Goal: Transaction & Acquisition: Purchase product/service

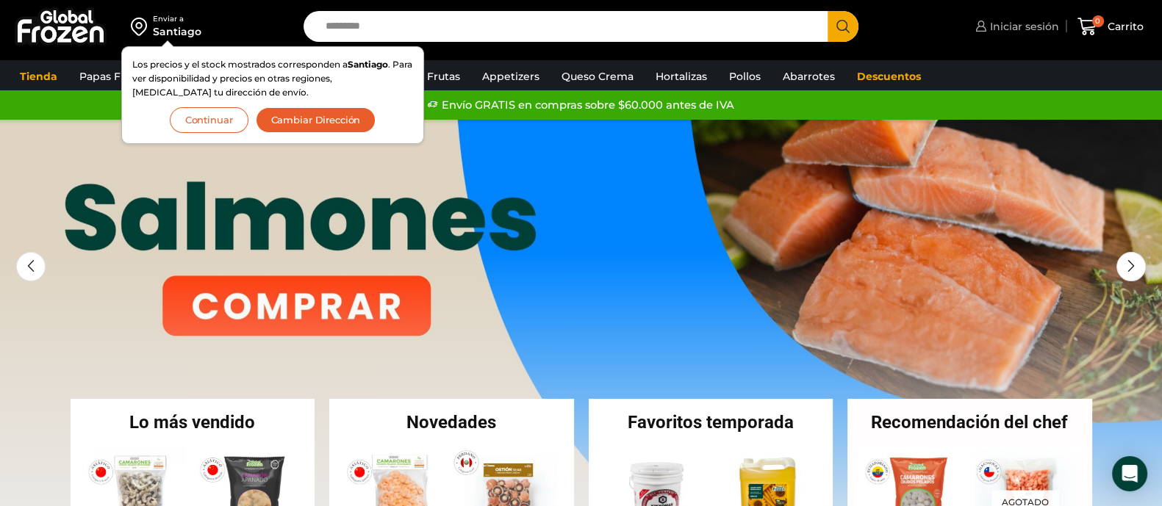
drag, startPoint x: 929, startPoint y: 5, endPoint x: 986, endPoint y: 29, distance: 62.0
click at [985, 29] on div "Enviar a Santiago Los precios y el stock mostrados corresponden a Santiago . Pa…" at bounding box center [581, 26] width 1155 height 53
click at [1009, 29] on span "Iniciar sesión" at bounding box center [1022, 26] width 73 height 15
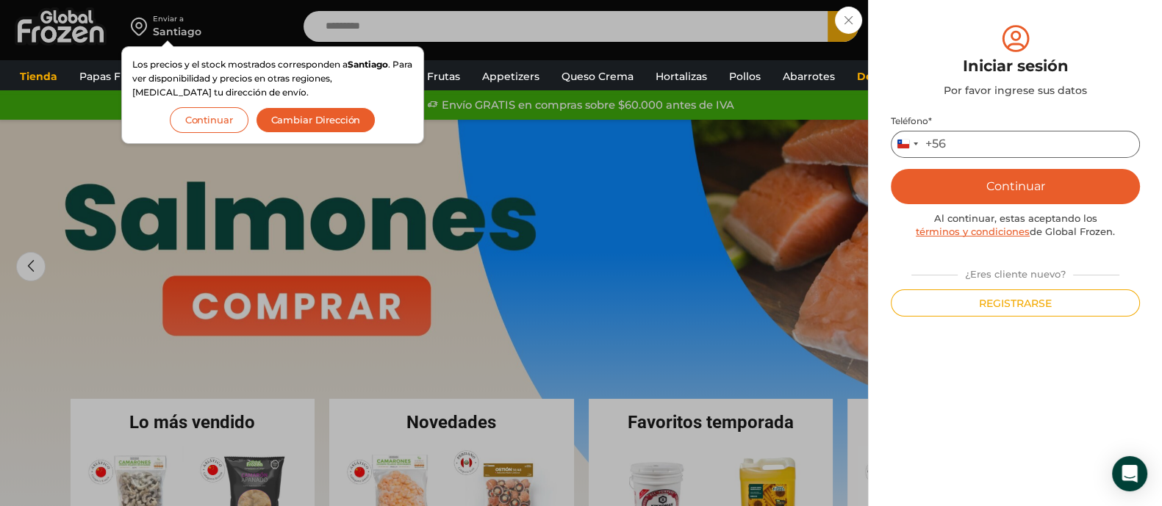
drag, startPoint x: 963, startPoint y: 150, endPoint x: 976, endPoint y: 157, distance: 15.1
click at [964, 149] on input "Teléfono *" at bounding box center [1015, 144] width 249 height 27
type input "*********"
click at [1035, 189] on button "Continuar" at bounding box center [1015, 186] width 249 height 35
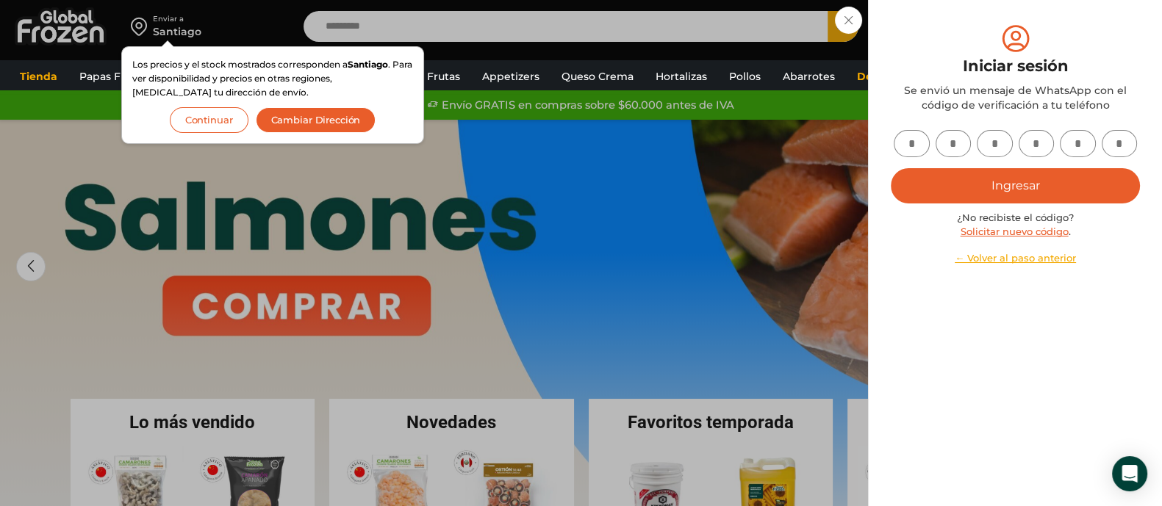
click at [923, 140] on input "text" at bounding box center [912, 143] width 36 height 27
type input "*"
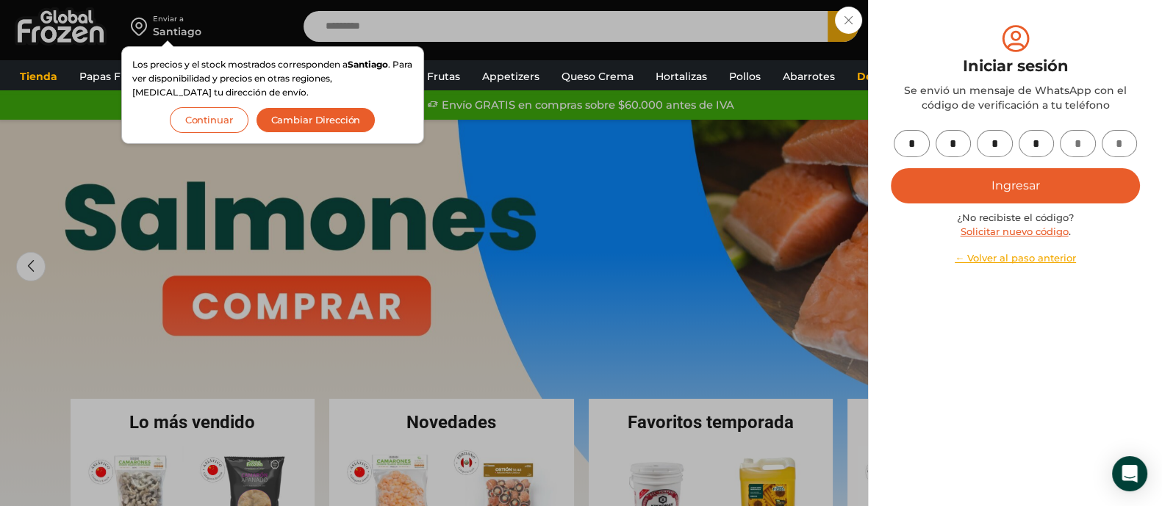
type input "*"
click at [891, 168] on button "Ingresar" at bounding box center [1015, 185] width 249 height 35
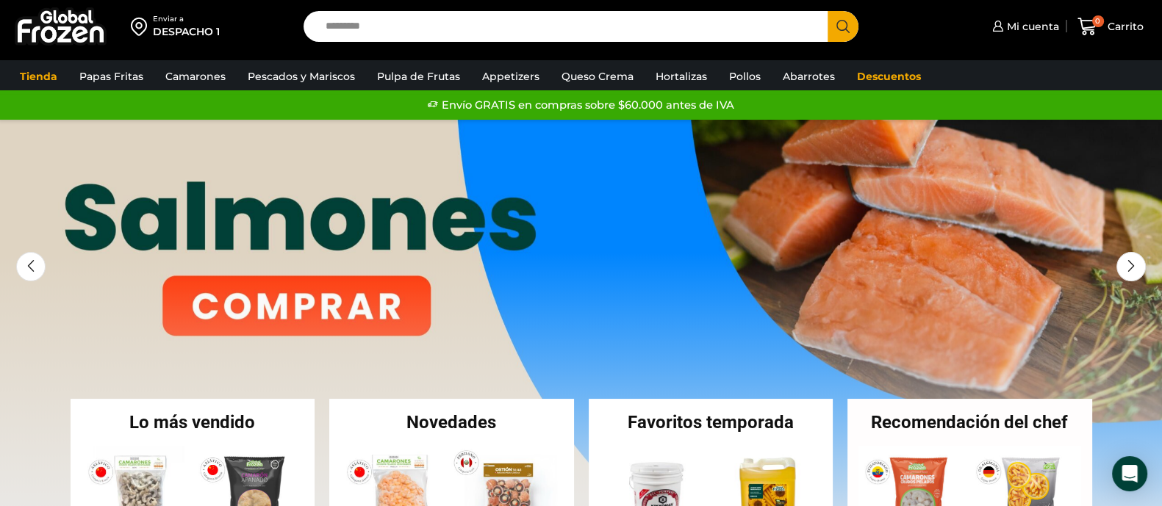
click at [496, 18] on input "Search input" at bounding box center [569, 26] width 503 height 31
type input "*******"
click at [828, 11] on button "Search" at bounding box center [843, 26] width 31 height 31
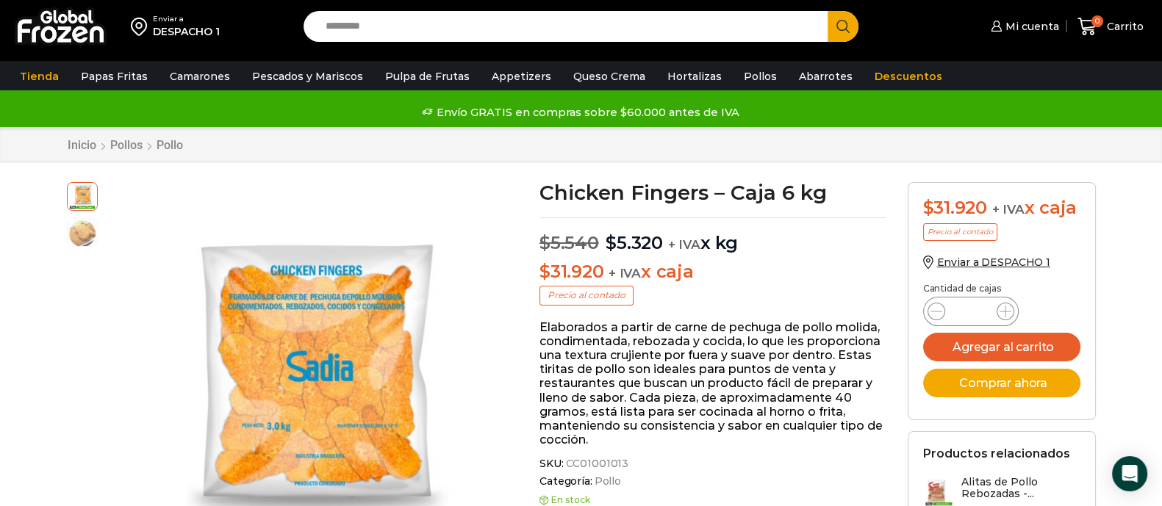
click at [550, 31] on input "Search input" at bounding box center [569, 26] width 503 height 31
type input "*"
click at [679, 8] on div "Enviar a DESPACHO 1 Search input Search Mi cuenta" at bounding box center [581, 26] width 1155 height 53
click at [675, 24] on input "Search input" at bounding box center [569, 26] width 503 height 31
click at [467, 37] on input "Search input" at bounding box center [569, 26] width 503 height 31
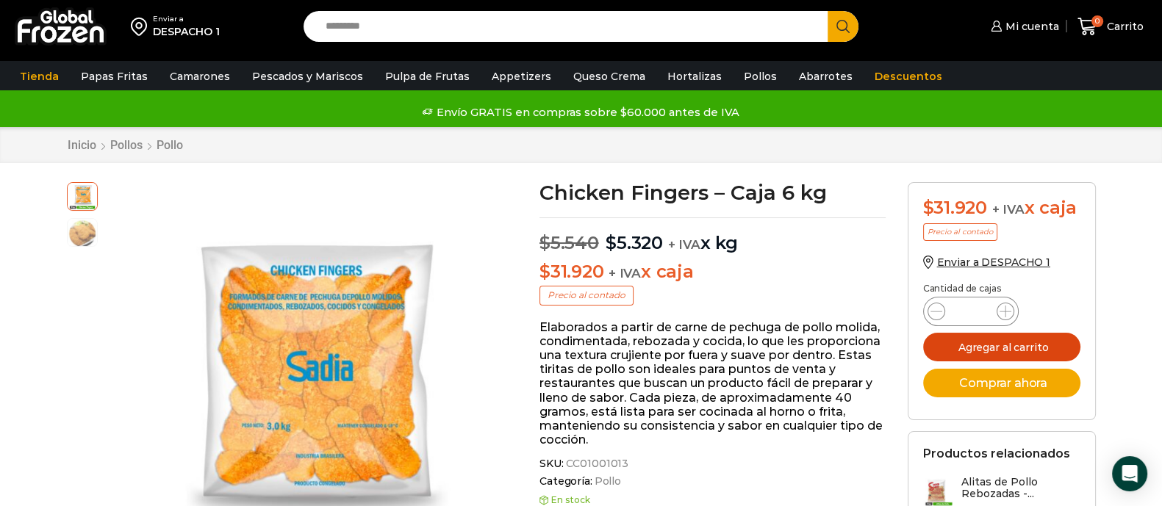
click at [1030, 349] on button "Agregar al carrito" at bounding box center [1001, 347] width 157 height 29
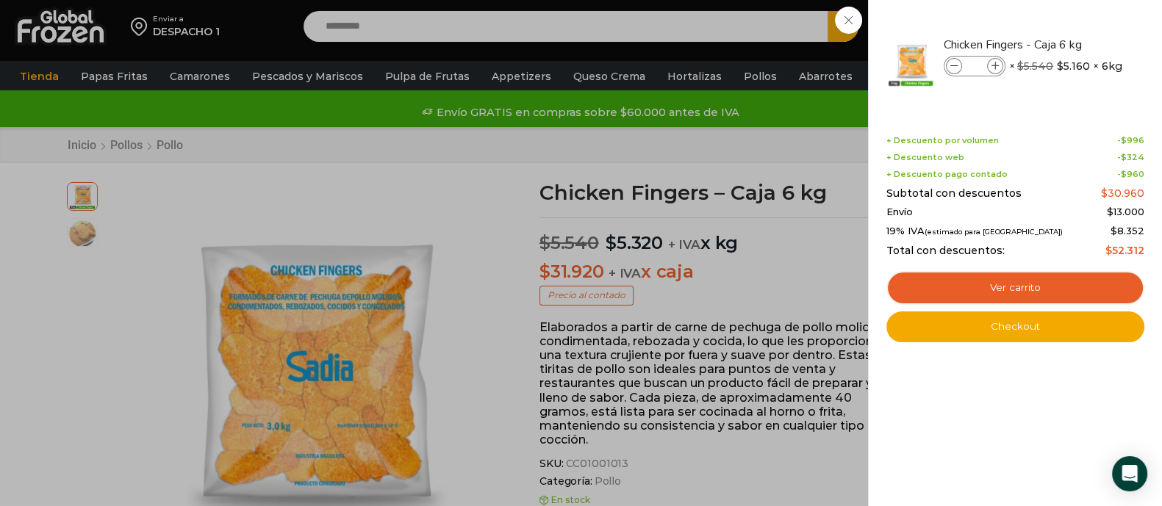
drag, startPoint x: 587, startPoint y: 25, endPoint x: 597, endPoint y: 26, distance: 10.3
click at [1074, 25] on div "1 Carrito 1 1 Shopping Cart *" at bounding box center [1111, 27] width 74 height 35
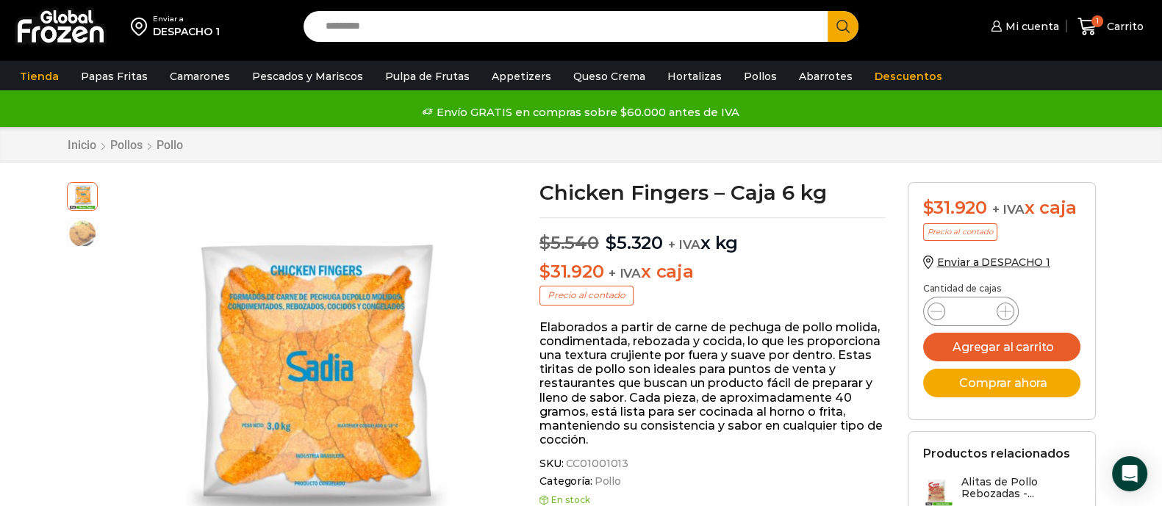
click at [656, 35] on input "Search input" at bounding box center [569, 26] width 503 height 31
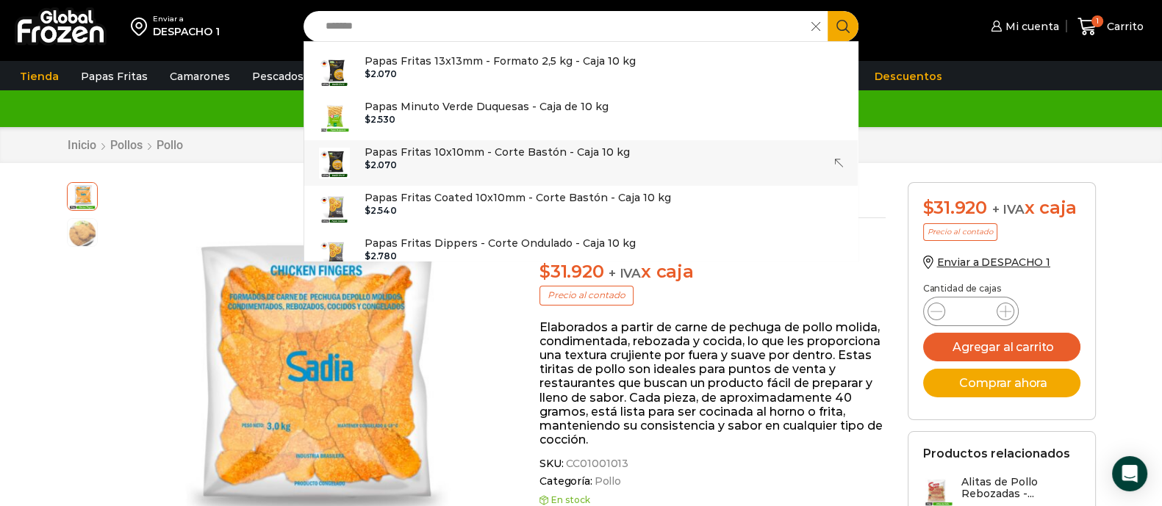
click at [570, 152] on p "Papas Fritas 10x10mm - Corte Bastón - Caja 10 kg" at bounding box center [497, 152] width 265 height 16
type input "**********"
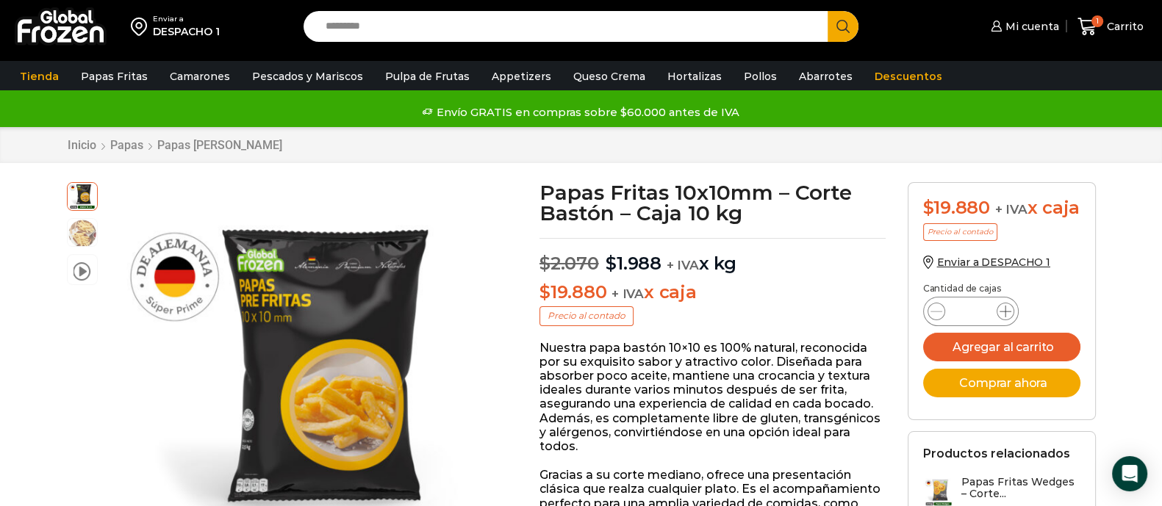
click at [1008, 318] on icon at bounding box center [1006, 312] width 12 height 12
type input "*"
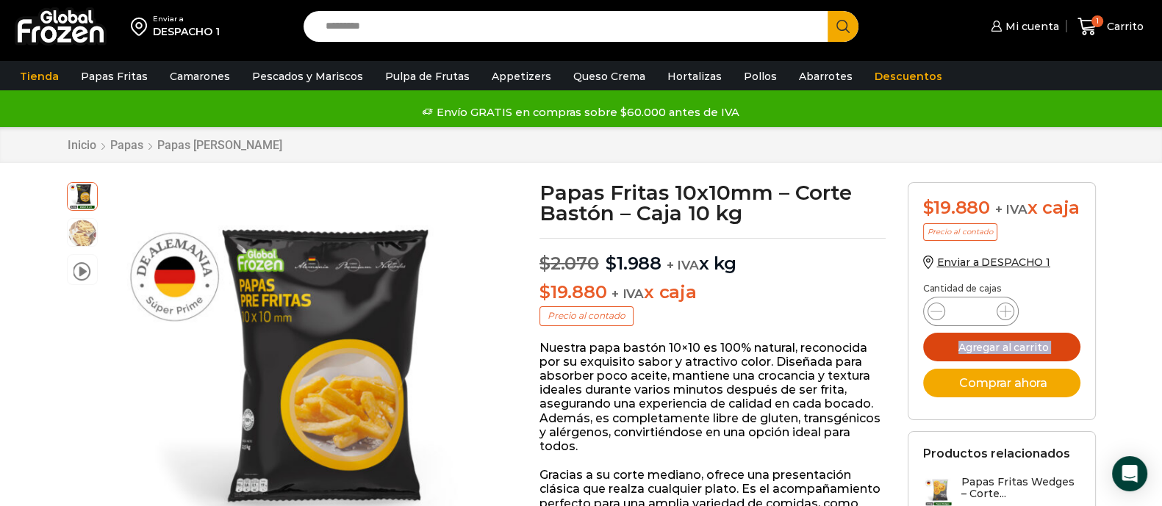
click at [974, 362] on button "Agregar al carrito" at bounding box center [1001, 347] width 157 height 29
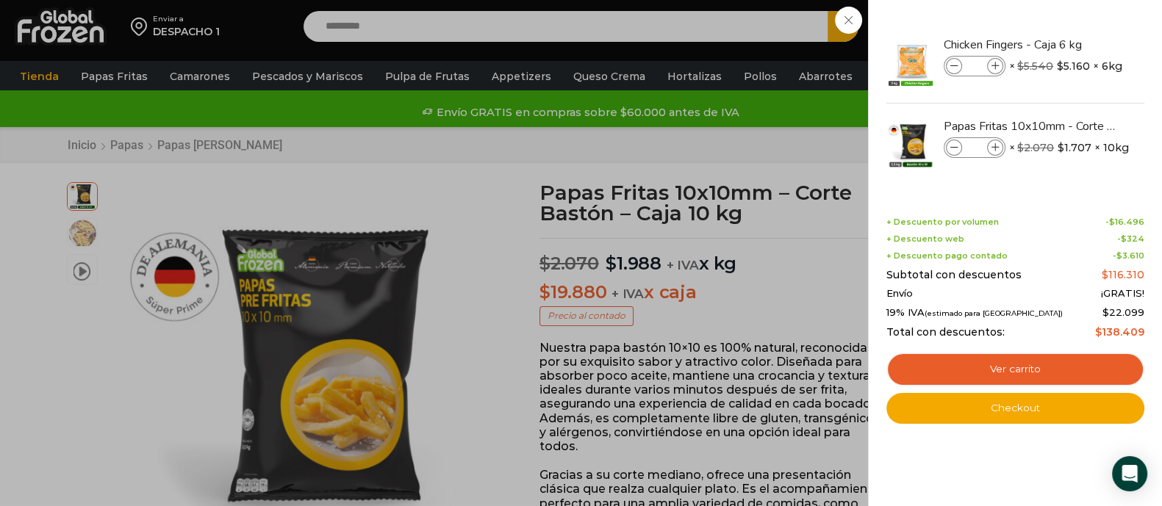
click at [1074, 13] on div "6 Carrito 6 6 Shopping Cart *" at bounding box center [1111, 27] width 74 height 35
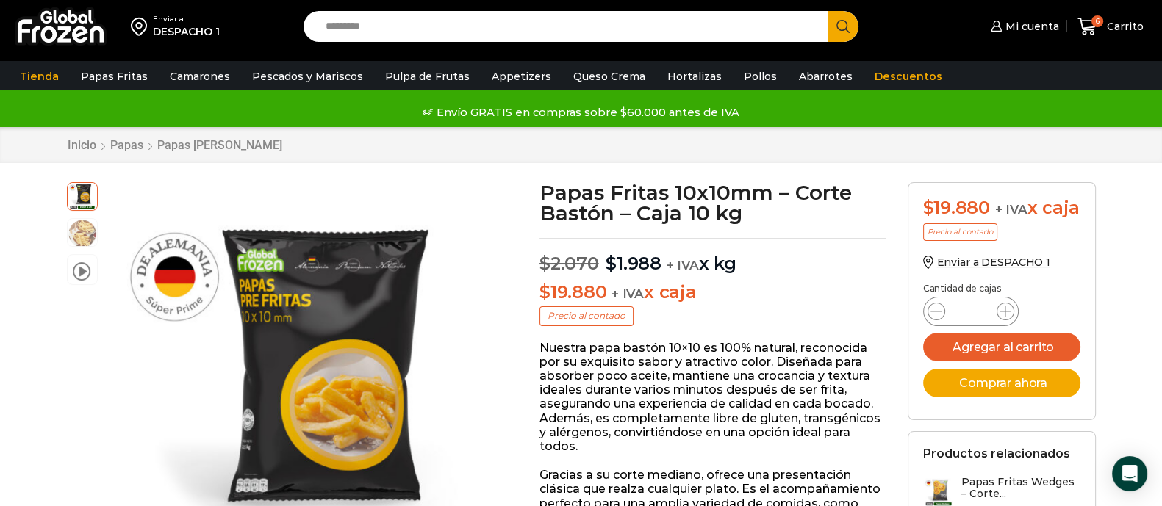
click at [782, 24] on input "Search input" at bounding box center [569, 26] width 503 height 31
click at [837, 29] on span "Search button" at bounding box center [843, 26] width 31 height 31
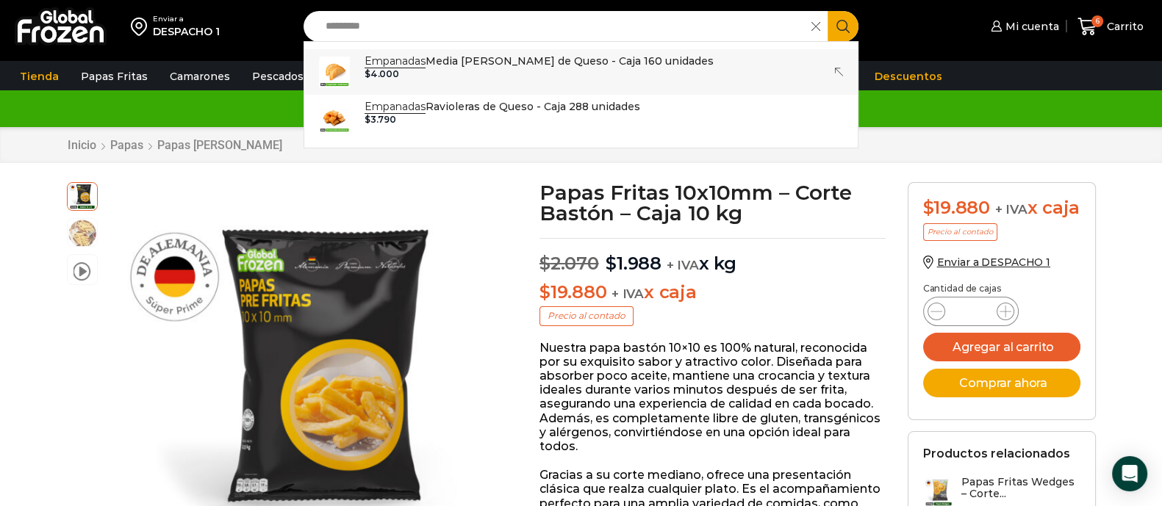
click at [548, 67] on p "Empanadas Media Luna de Queso - Caja 160 unidades" at bounding box center [539, 61] width 349 height 16
type input "**********"
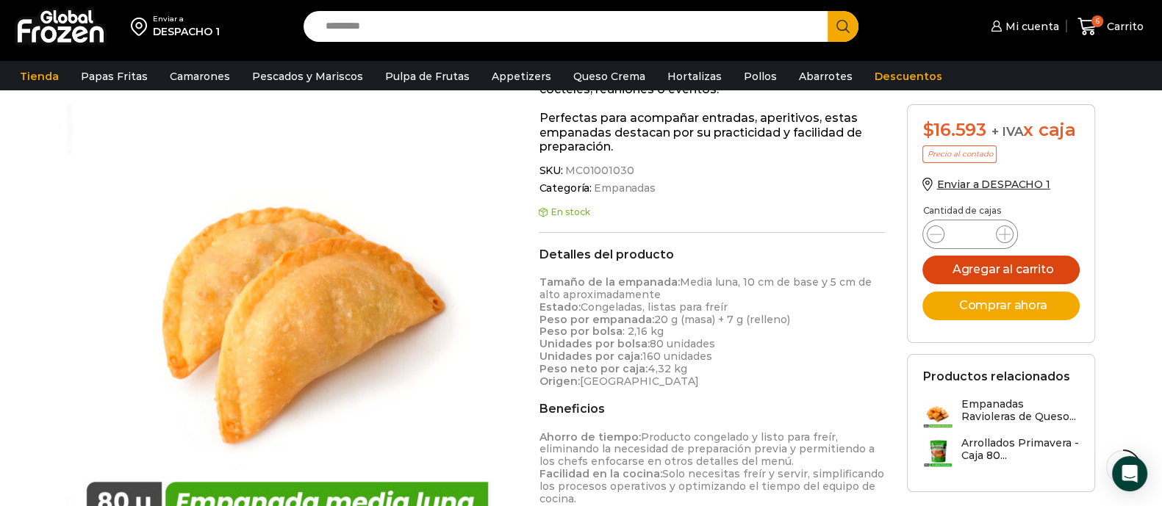
scroll to position [368, 0]
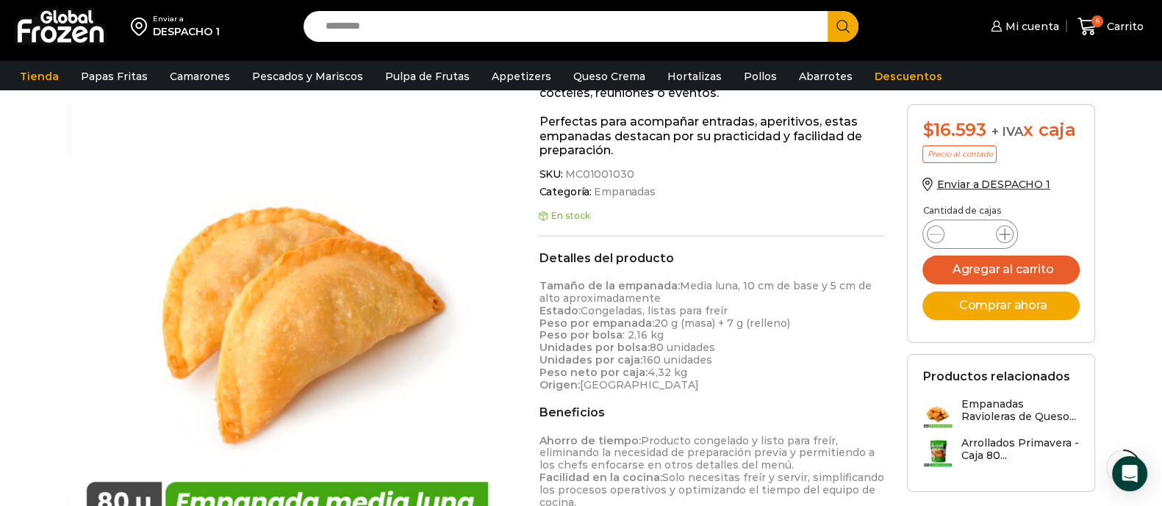
click at [1006, 237] on icon at bounding box center [1005, 235] width 12 height 12
type input "*"
click at [964, 269] on button "Agregar al carrito" at bounding box center [1001, 270] width 157 height 29
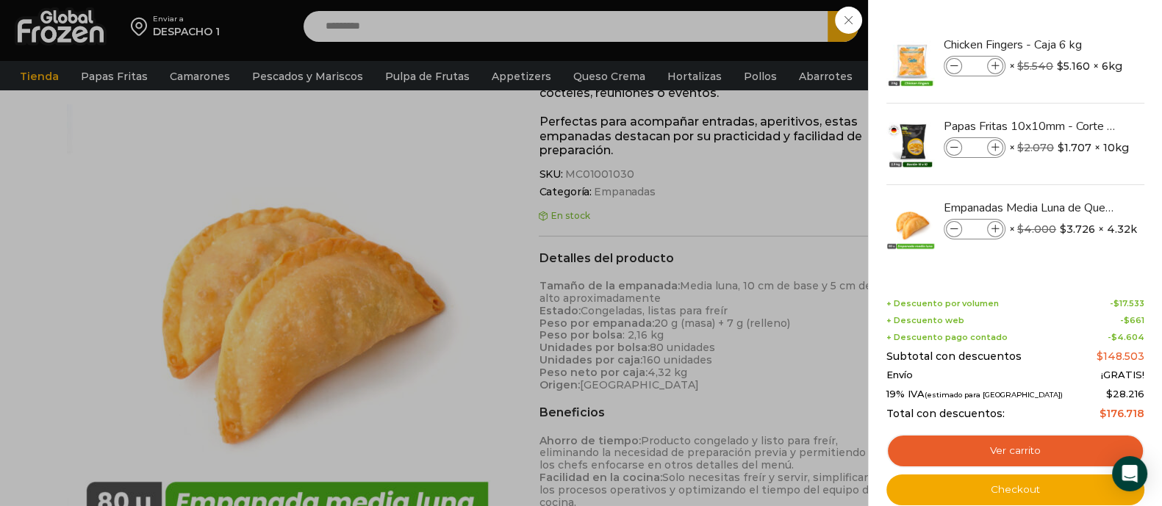
drag, startPoint x: 589, startPoint y: 21, endPoint x: 573, endPoint y: 35, distance: 20.3
click at [1074, 22] on div "8 [GEOGRAPHIC_DATA] 8 8 Shopping Cart *" at bounding box center [1111, 27] width 74 height 35
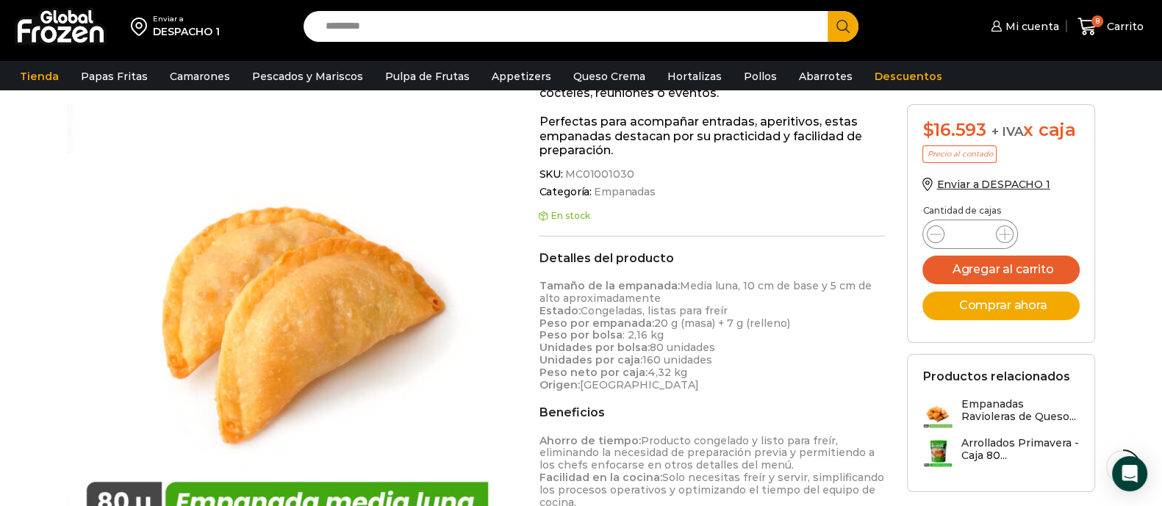
click at [708, 35] on input "Search input" at bounding box center [569, 26] width 503 height 31
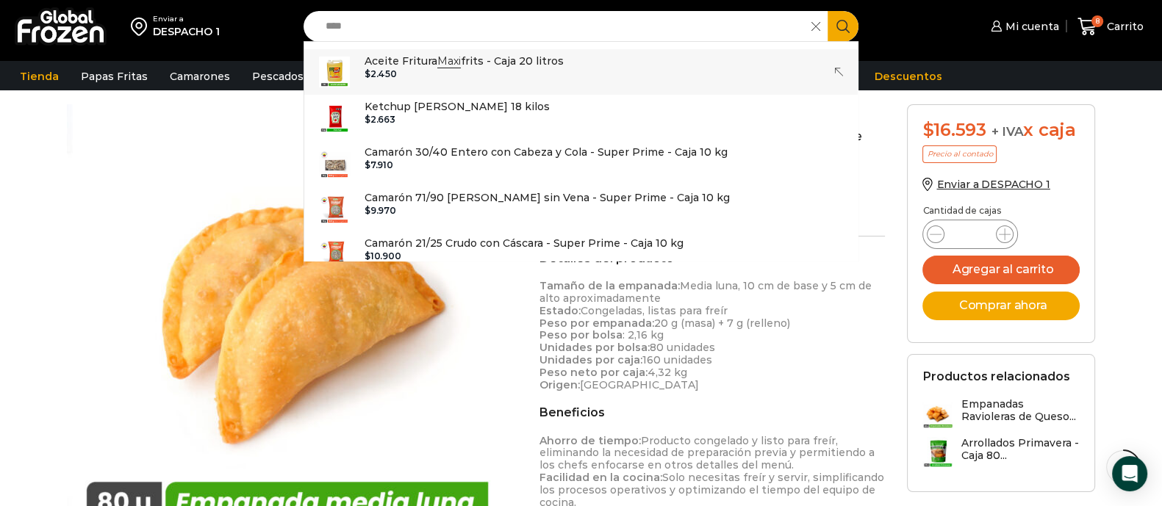
click at [437, 67] on p "Aceite Fritura Maxi frits - Caja 20 litros" at bounding box center [464, 61] width 199 height 16
type input "**********"
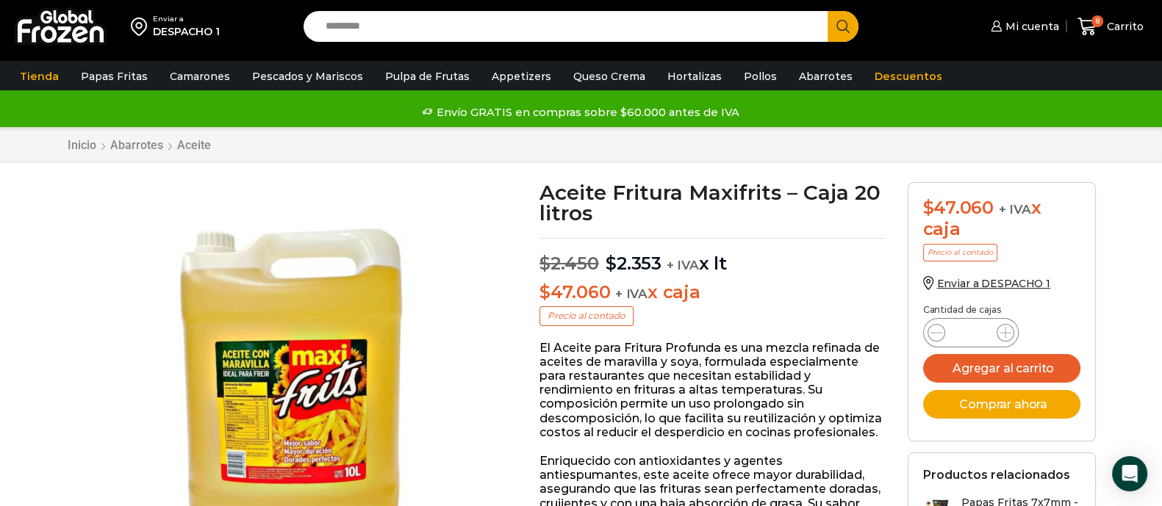
click at [544, 42] on div "Enviar a DESPACHO 1 Search input Search Mi cuenta" at bounding box center [581, 26] width 1155 height 53
click at [538, 32] on input "Search input" at bounding box center [569, 26] width 503 height 31
click at [984, 361] on button "Agregar al carrito" at bounding box center [1001, 368] width 157 height 29
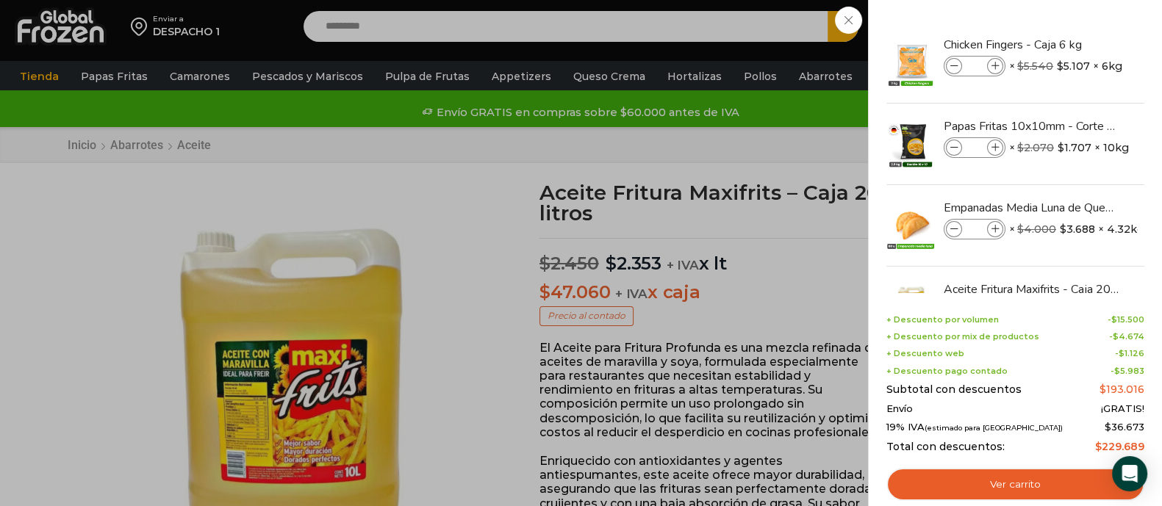
click at [1074, 18] on div "9 [GEOGRAPHIC_DATA] 9 9 Shopping Cart *" at bounding box center [1111, 27] width 74 height 35
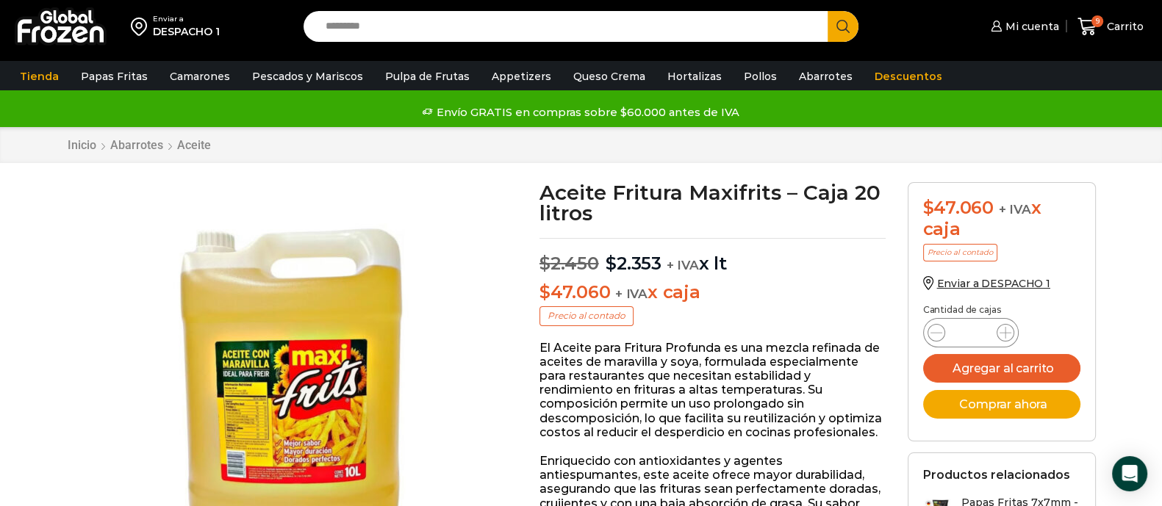
click at [625, 23] on input "Search input" at bounding box center [569, 26] width 503 height 31
type input "*******"
click at [828, 11] on button "Search" at bounding box center [843, 26] width 31 height 31
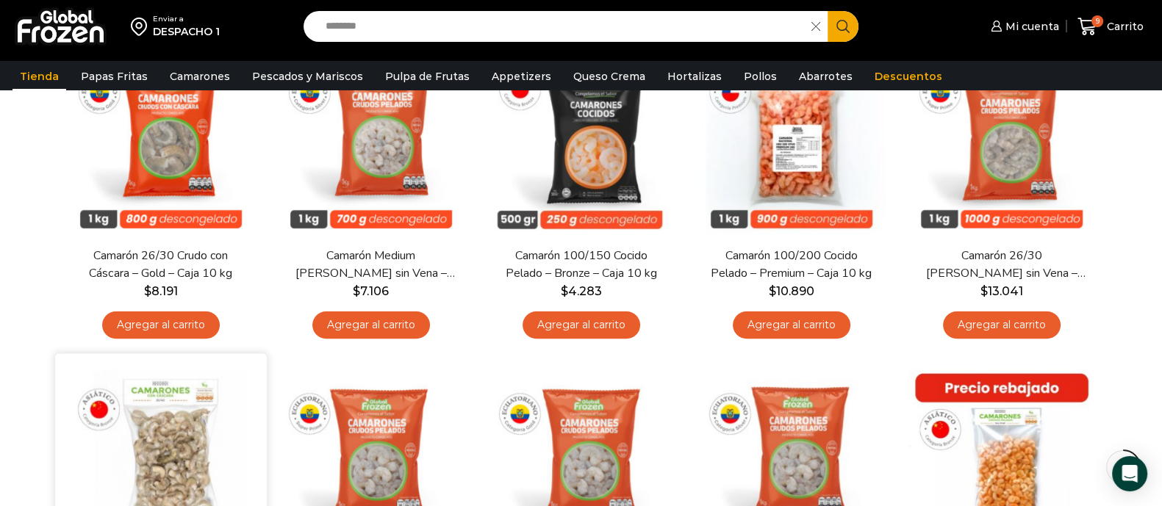
scroll to position [459, 0]
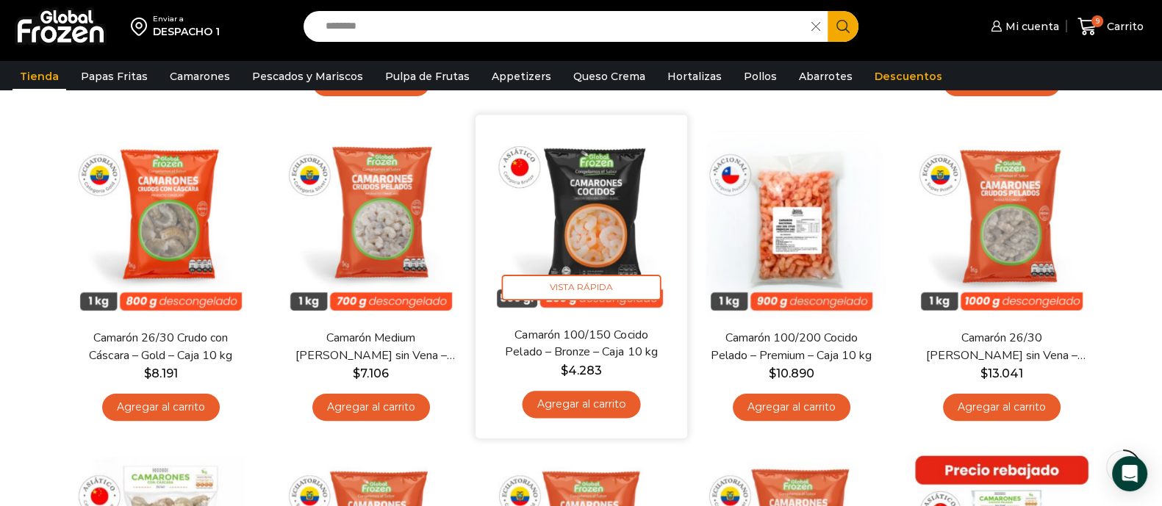
click at [574, 406] on link "Agregar al carrito" at bounding box center [581, 404] width 118 height 27
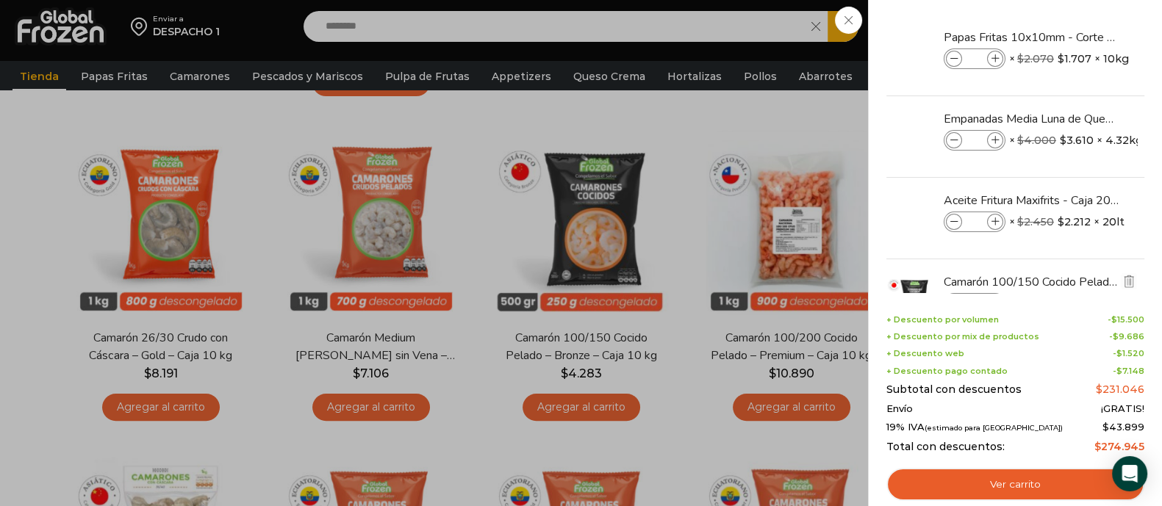
scroll to position [146, 0]
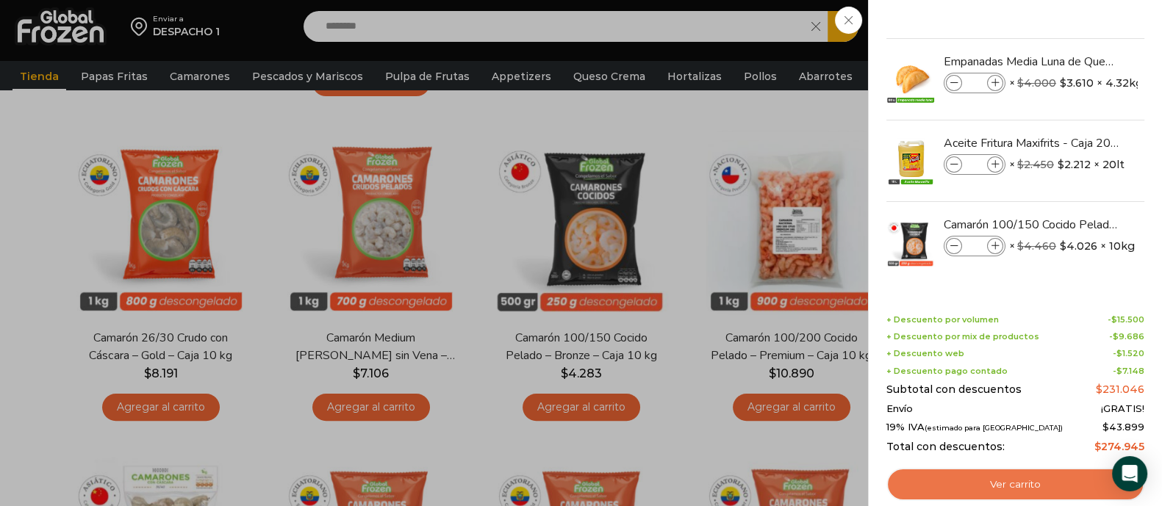
click at [984, 478] on link "Ver carrito" at bounding box center [1015, 485] width 258 height 34
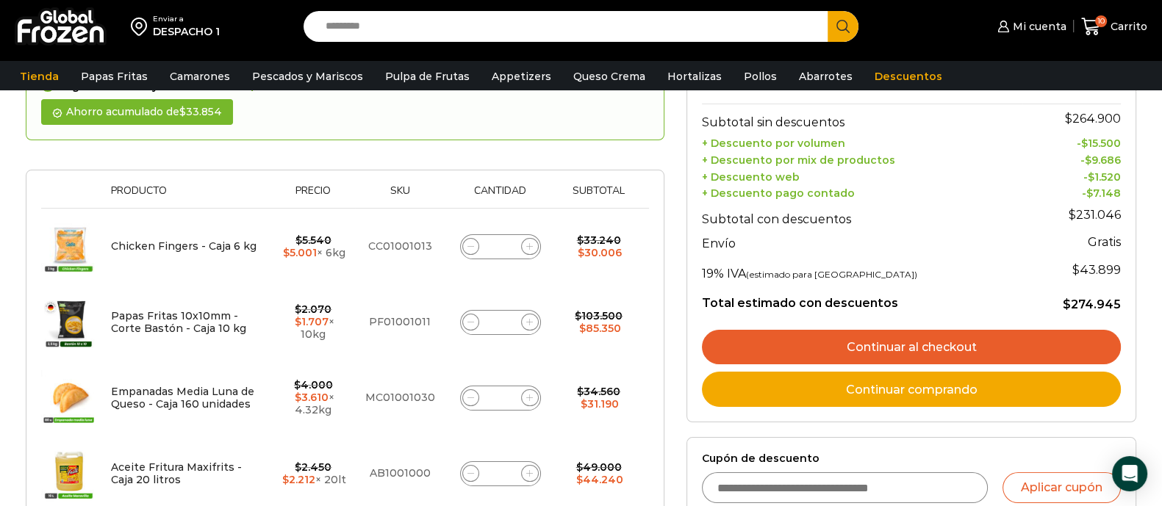
scroll to position [276, 0]
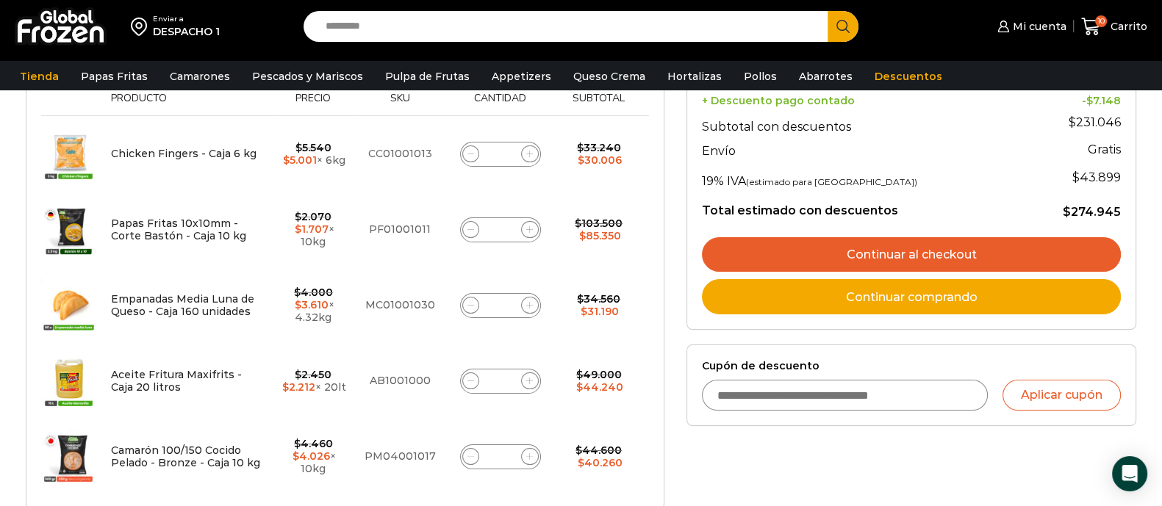
click at [980, 249] on link "Continuar al checkout" at bounding box center [911, 254] width 419 height 35
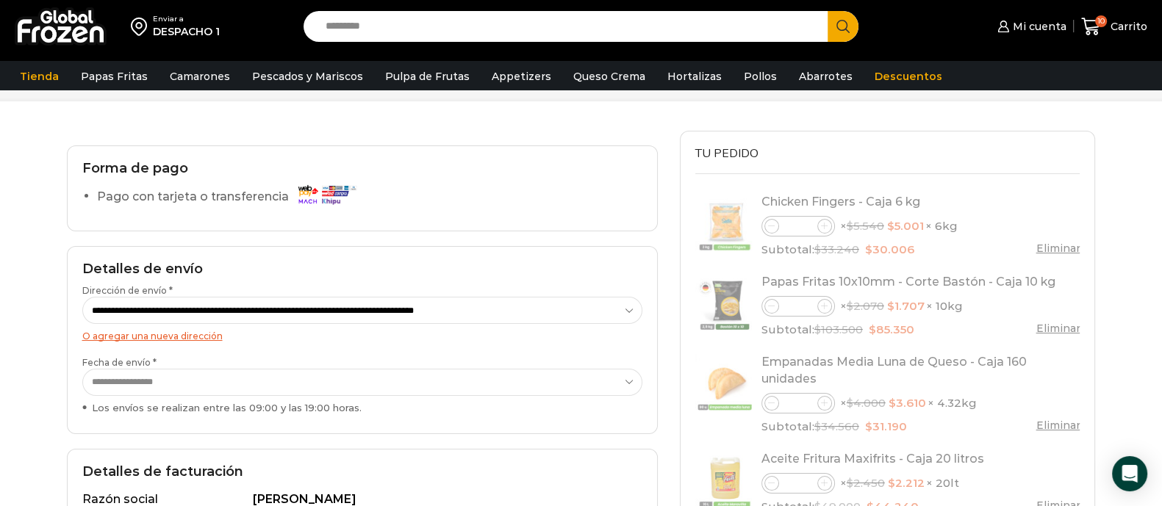
scroll to position [91, 0]
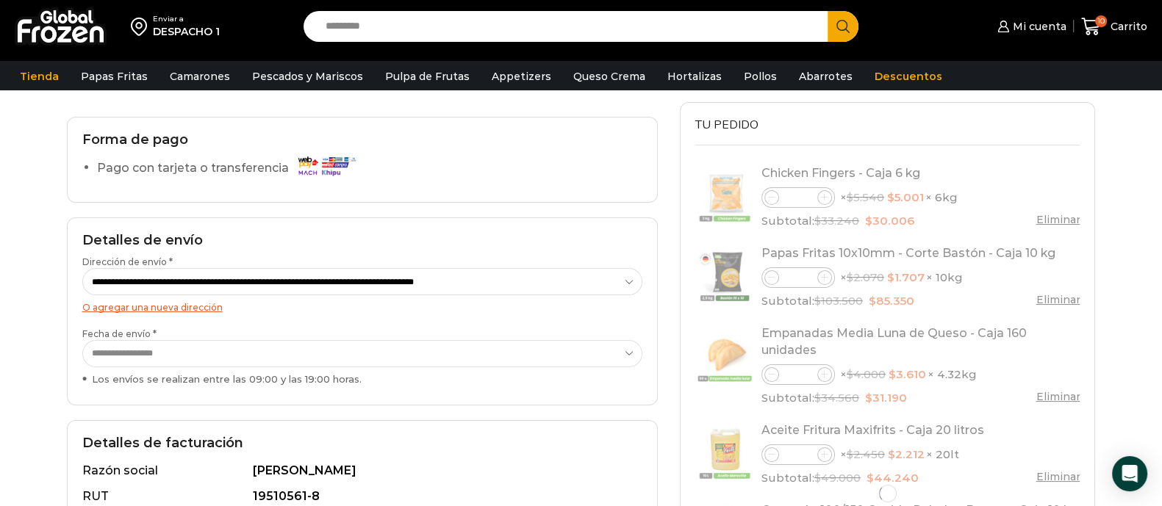
select select "*"
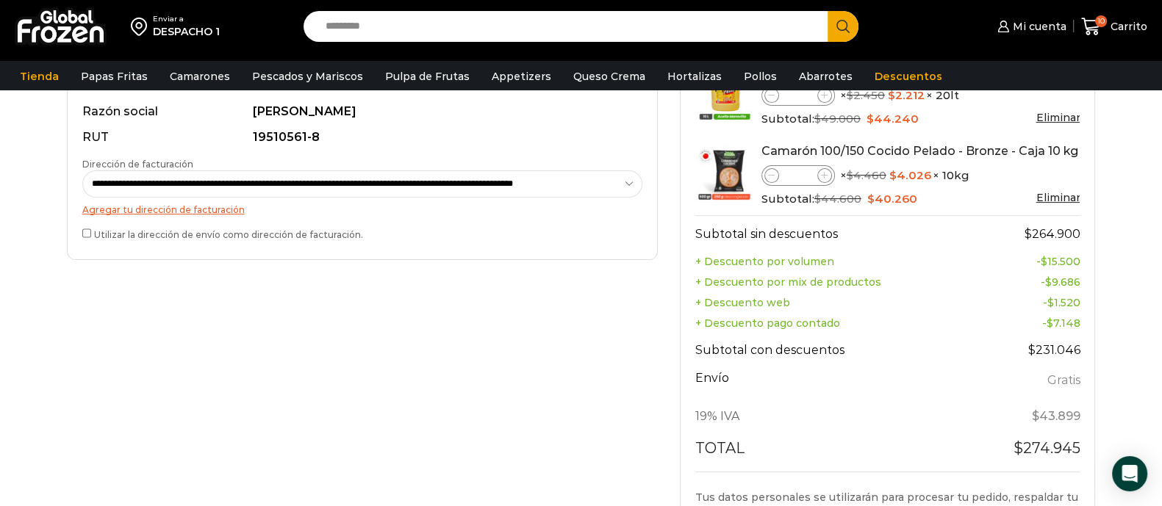
scroll to position [551, 0]
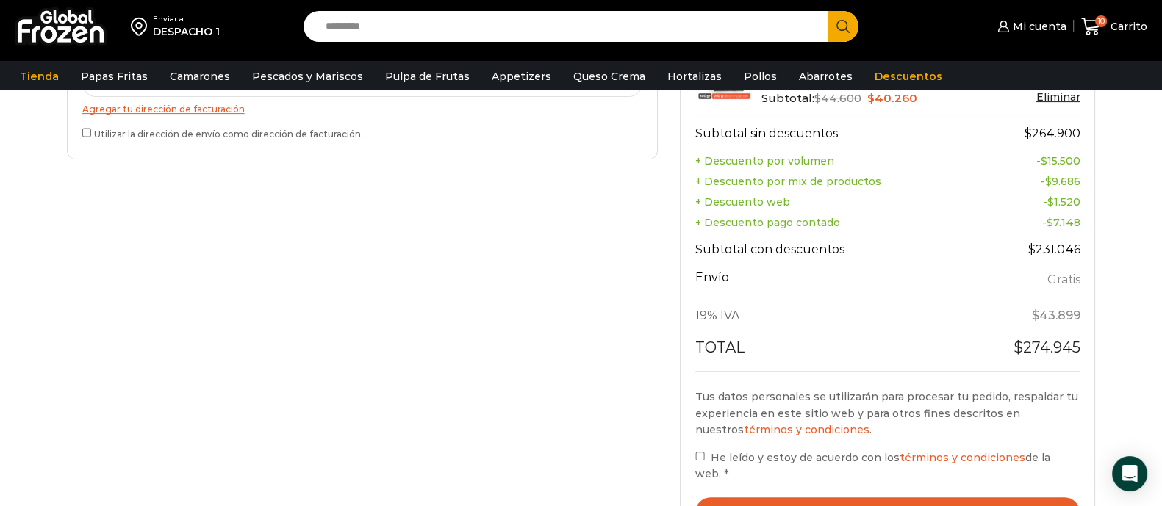
click at [762, 498] on button "Realizar el pedido" at bounding box center [887, 513] width 385 height 30
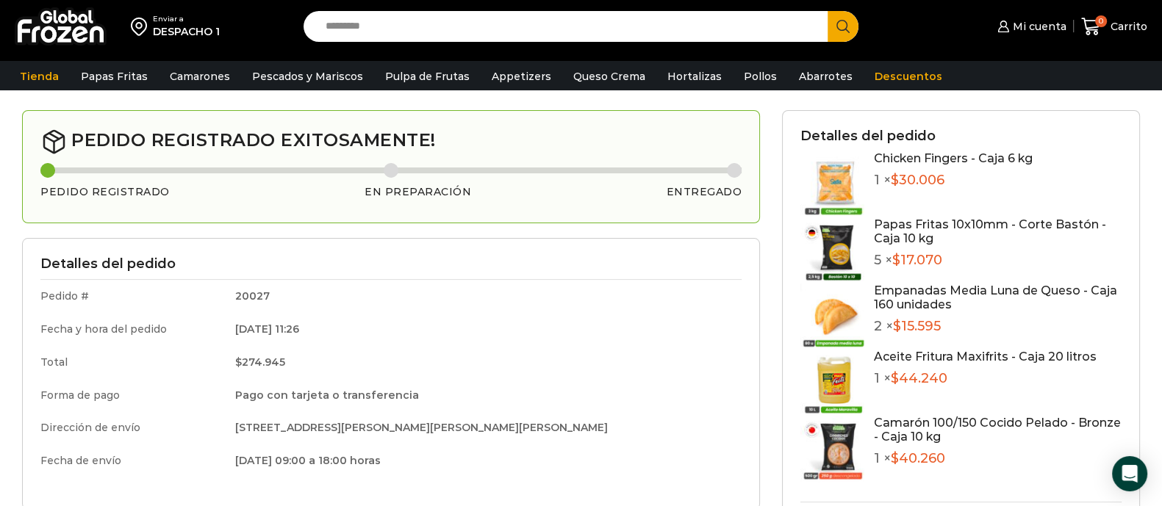
scroll to position [50, 0]
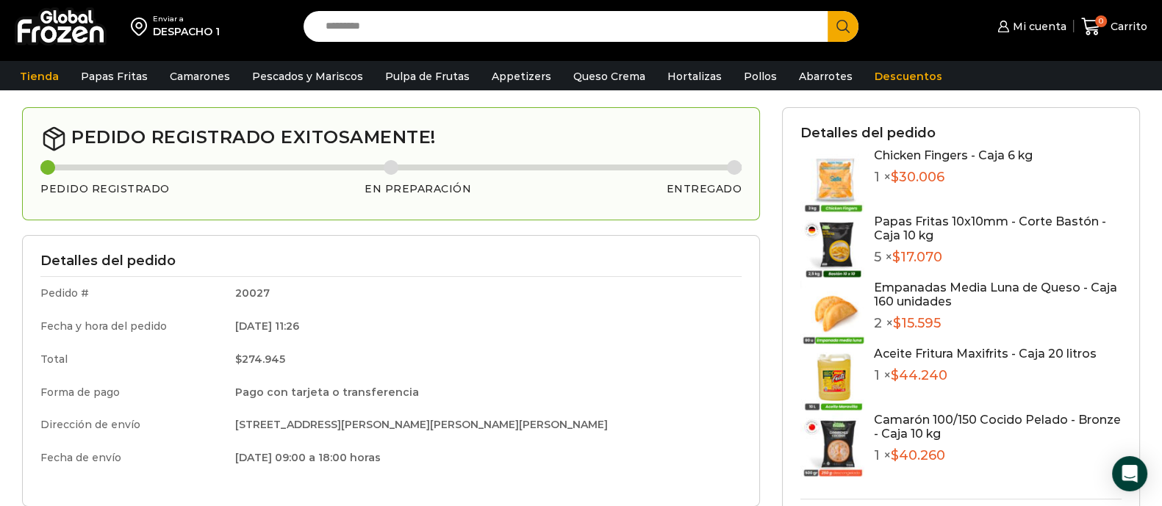
drag, startPoint x: 500, startPoint y: 185, endPoint x: 361, endPoint y: 154, distance: 142.5
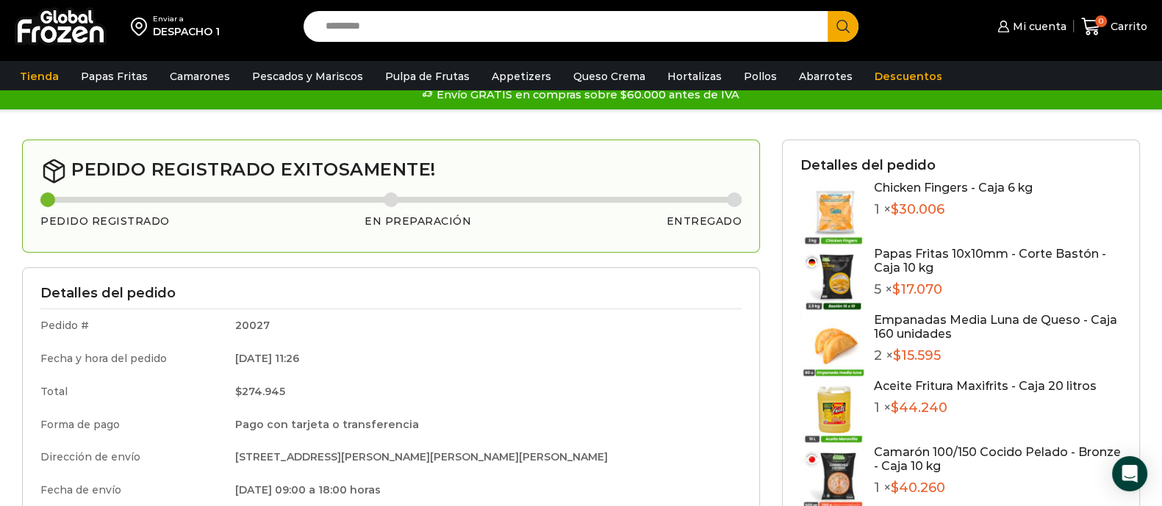
scroll to position [0, 0]
